Goal: Find specific page/section: Find specific page/section

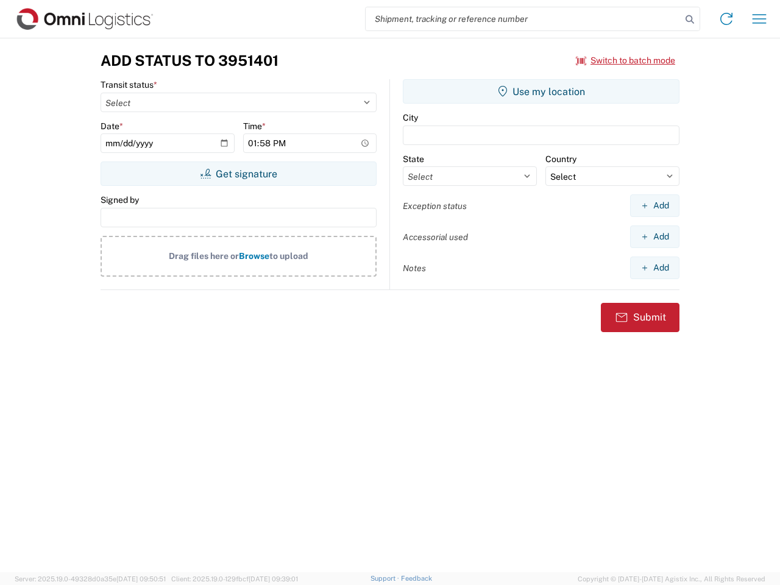
click at [523, 19] on input "search" at bounding box center [524, 18] width 316 height 23
click at [690, 20] on icon at bounding box center [689, 19] width 17 height 17
click at [726, 19] on icon at bounding box center [727, 19] width 20 height 20
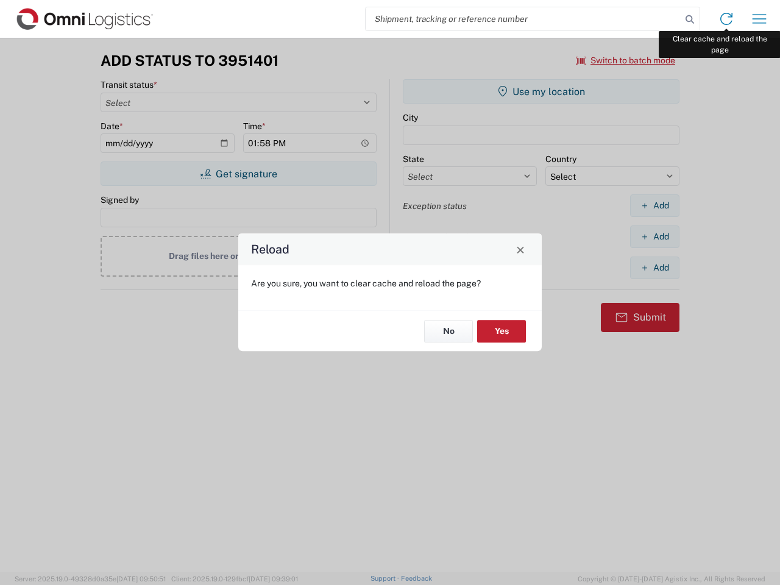
click at [759, 19] on div "Reload Are you sure, you want to clear cache and reload the page? No Yes" at bounding box center [390, 292] width 780 height 585
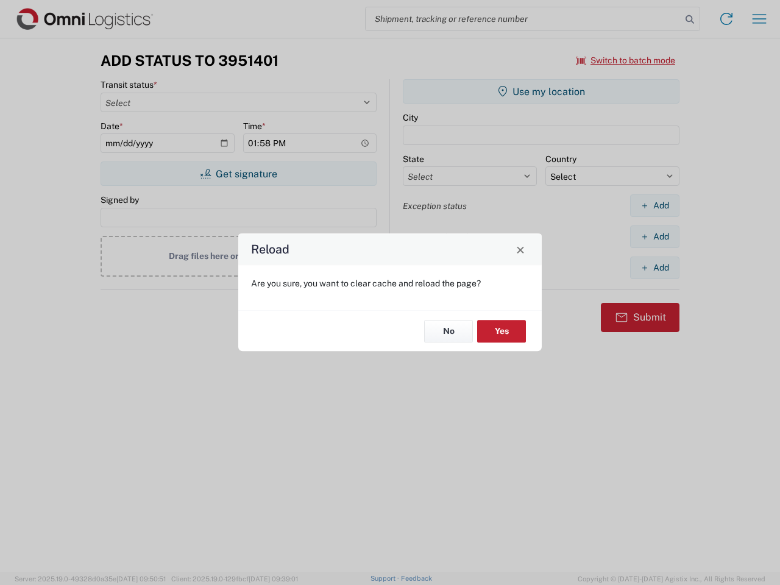
click at [626, 60] on div "Reload Are you sure, you want to clear cache and reload the page? No Yes" at bounding box center [390, 292] width 780 height 585
click at [238, 174] on div "Reload Are you sure, you want to clear cache and reload the page? No Yes" at bounding box center [390, 292] width 780 height 585
click at [541, 91] on div "Reload Are you sure, you want to clear cache and reload the page? No Yes" at bounding box center [390, 292] width 780 height 585
click at [655, 205] on div "Reload Are you sure, you want to clear cache and reload the page? No Yes" at bounding box center [390, 292] width 780 height 585
click at [655, 236] on div "Reload Are you sure, you want to clear cache and reload the page? No Yes" at bounding box center [390, 292] width 780 height 585
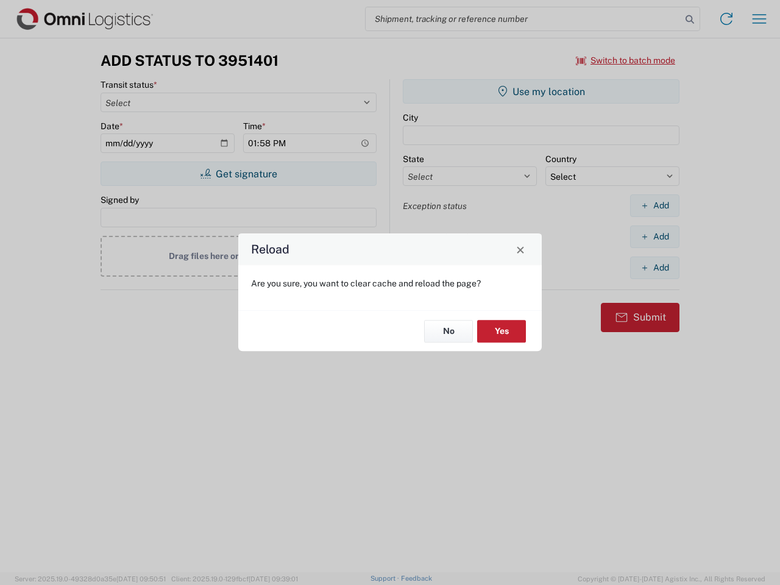
click at [655, 268] on div "Reload Are you sure, you want to clear cache and reload the page? No Yes" at bounding box center [390, 292] width 780 height 585
